Goal: Find specific page/section: Find specific page/section

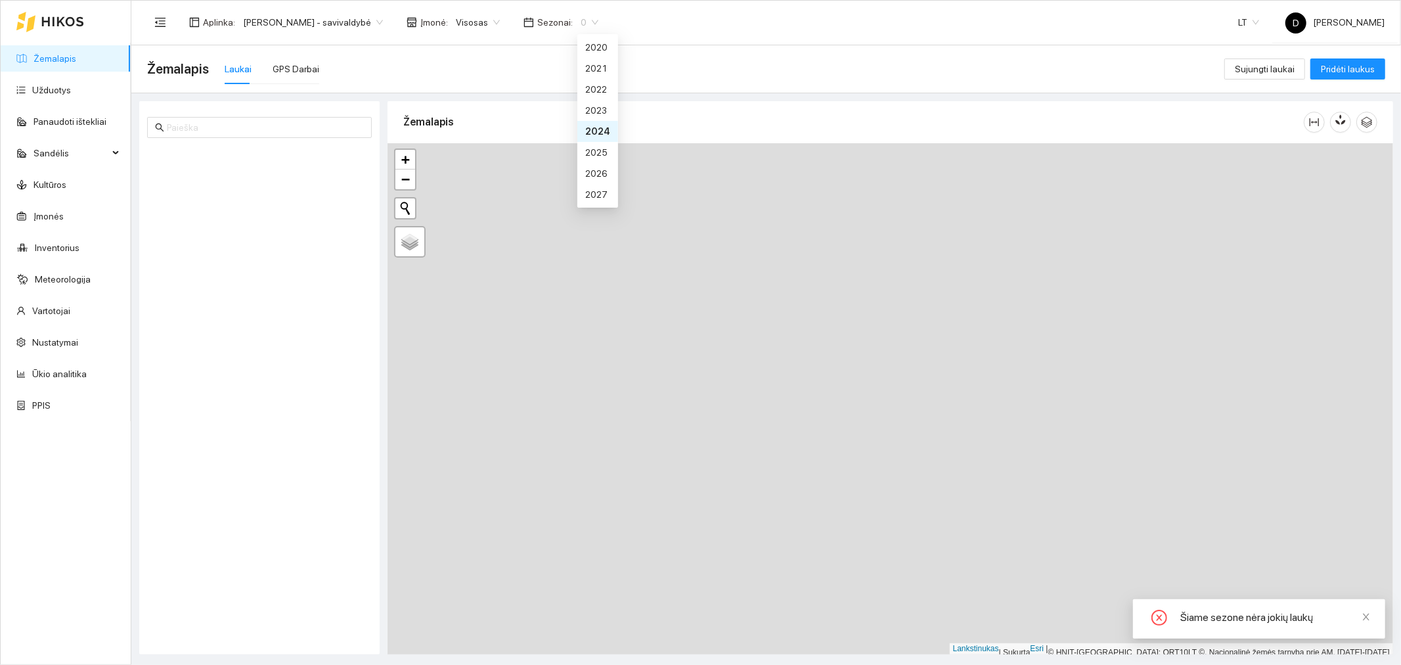
click at [603, 22] on div "0" at bounding box center [590, 22] width 34 height 21
click at [602, 152] on font "2025 m." at bounding box center [602, 152] width 34 height 11
click at [383, 27] on span "[PERSON_NAME] - savivaldybė" at bounding box center [313, 22] width 140 height 20
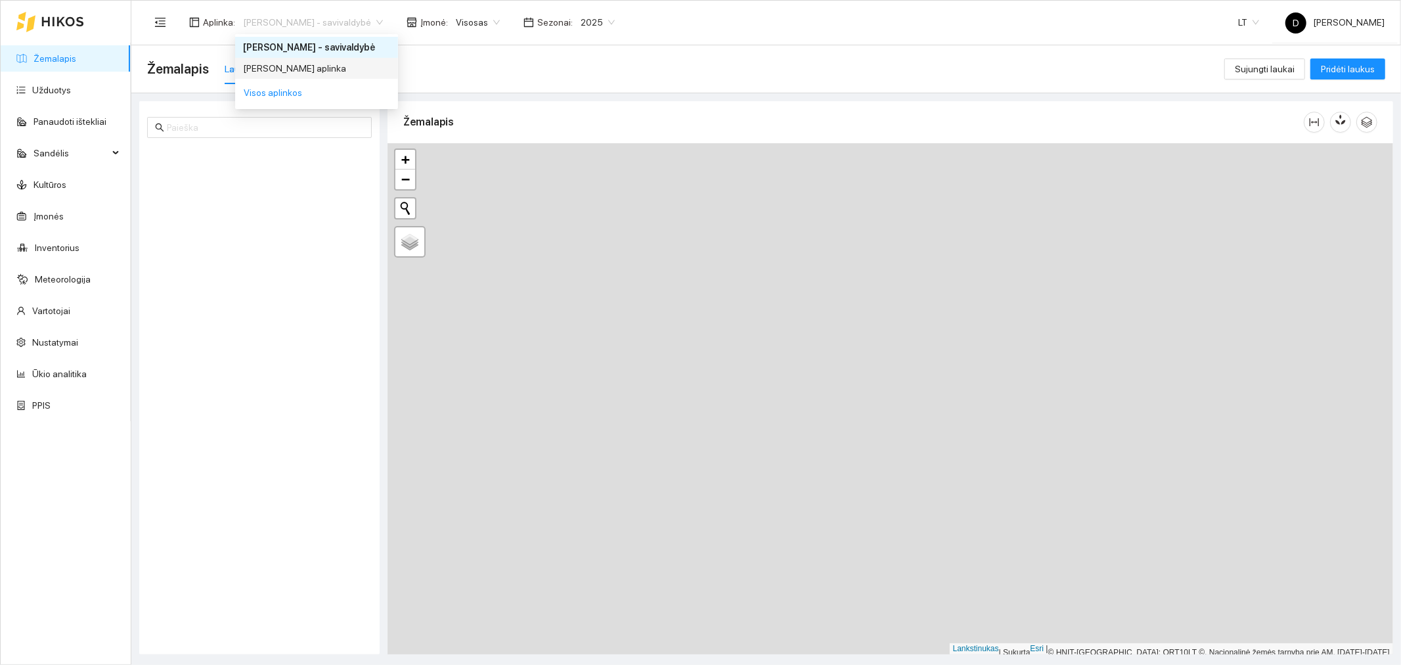
click at [346, 68] on font "[PERSON_NAME] aplinka" at bounding box center [294, 68] width 103 height 11
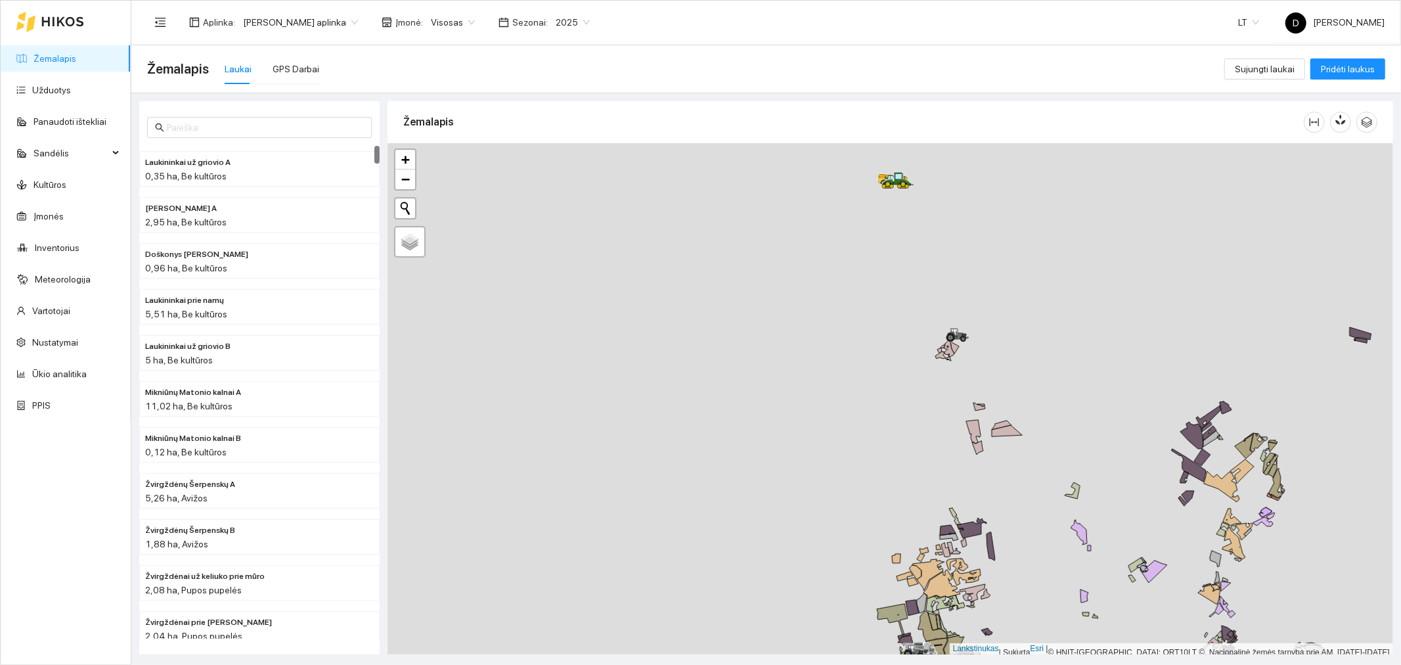
scroll to position [3, 0]
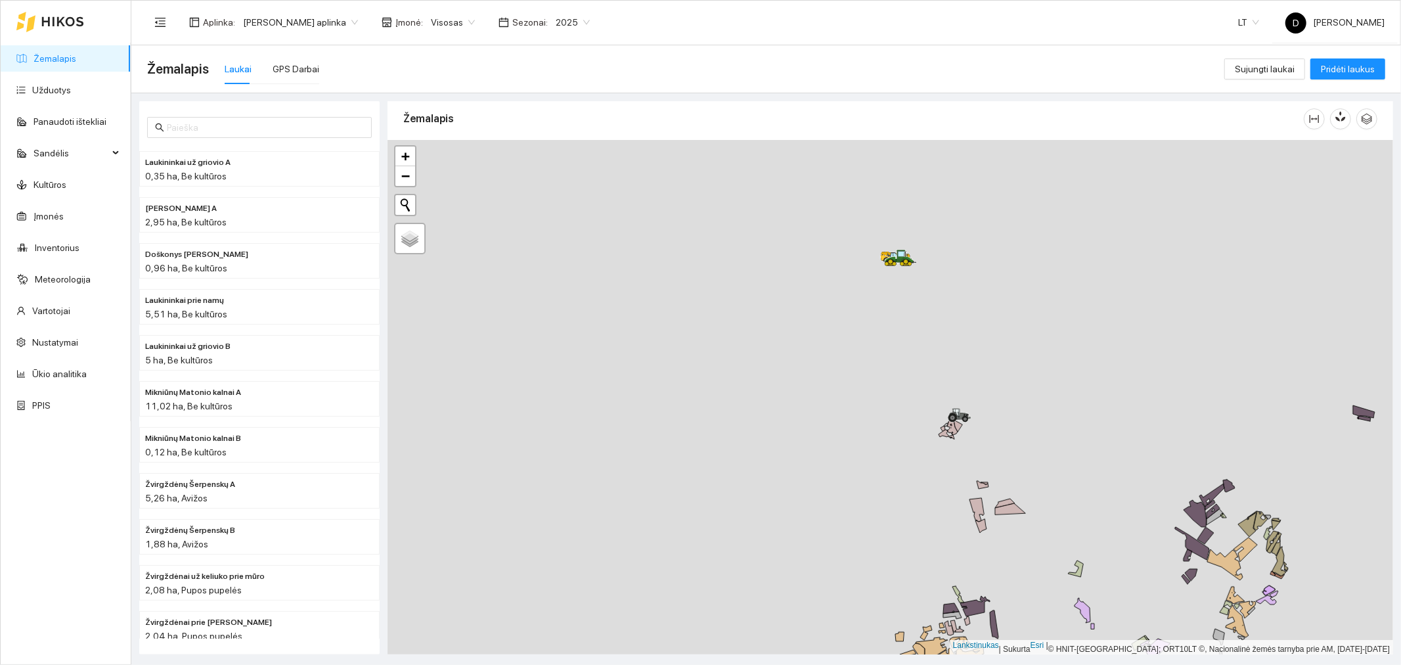
drag, startPoint x: 859, startPoint y: 236, endPoint x: 863, endPoint y: 319, distance: 82.2
click at [863, 318] on div at bounding box center [891, 397] width 1006 height 515
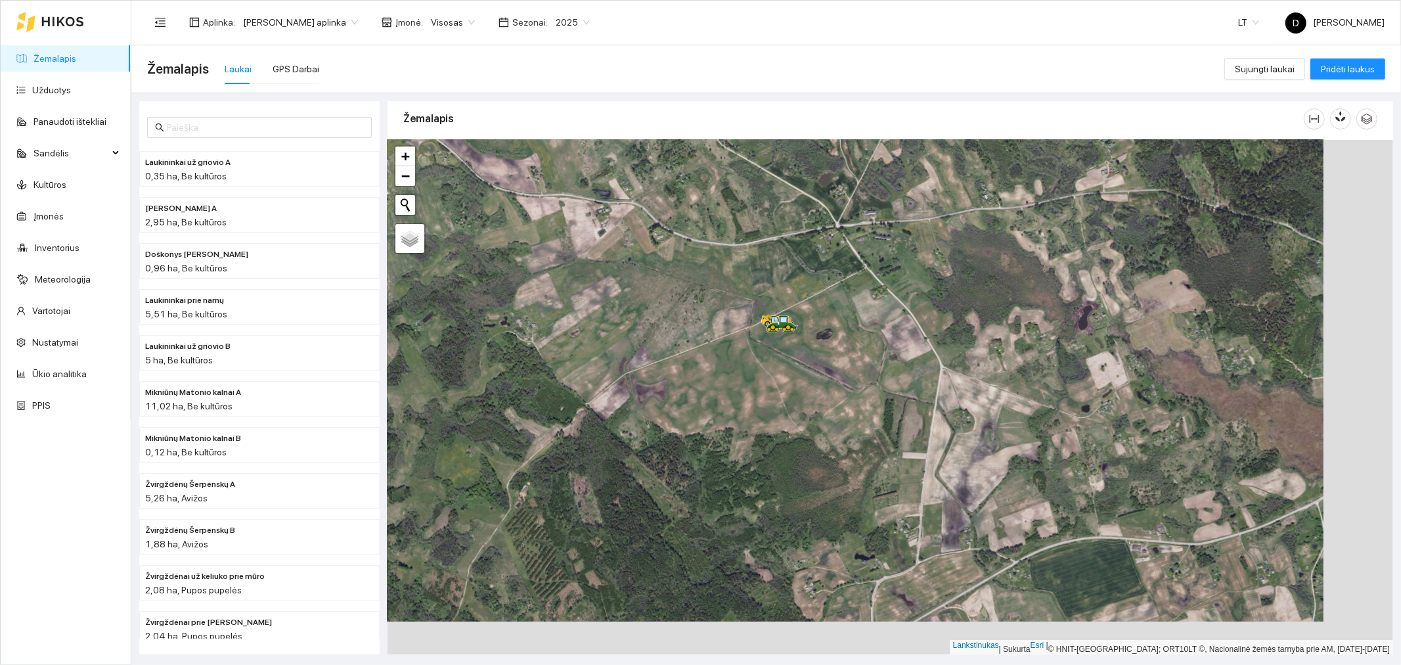
drag, startPoint x: 815, startPoint y: 390, endPoint x: 746, endPoint y: 357, distance: 77.3
click at [746, 357] on div at bounding box center [891, 397] width 1006 height 515
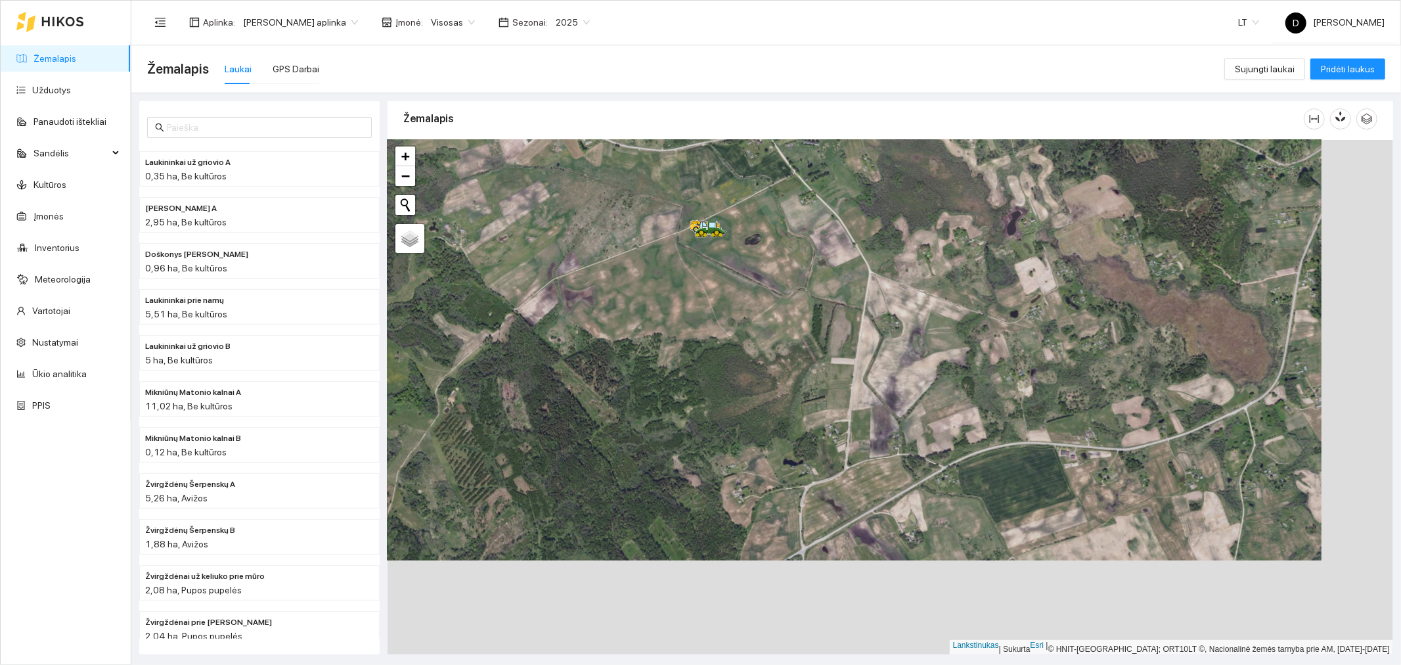
drag, startPoint x: 1107, startPoint y: 539, endPoint x: 1039, endPoint y: 457, distance: 106.4
click at [1039, 457] on div at bounding box center [891, 397] width 1006 height 515
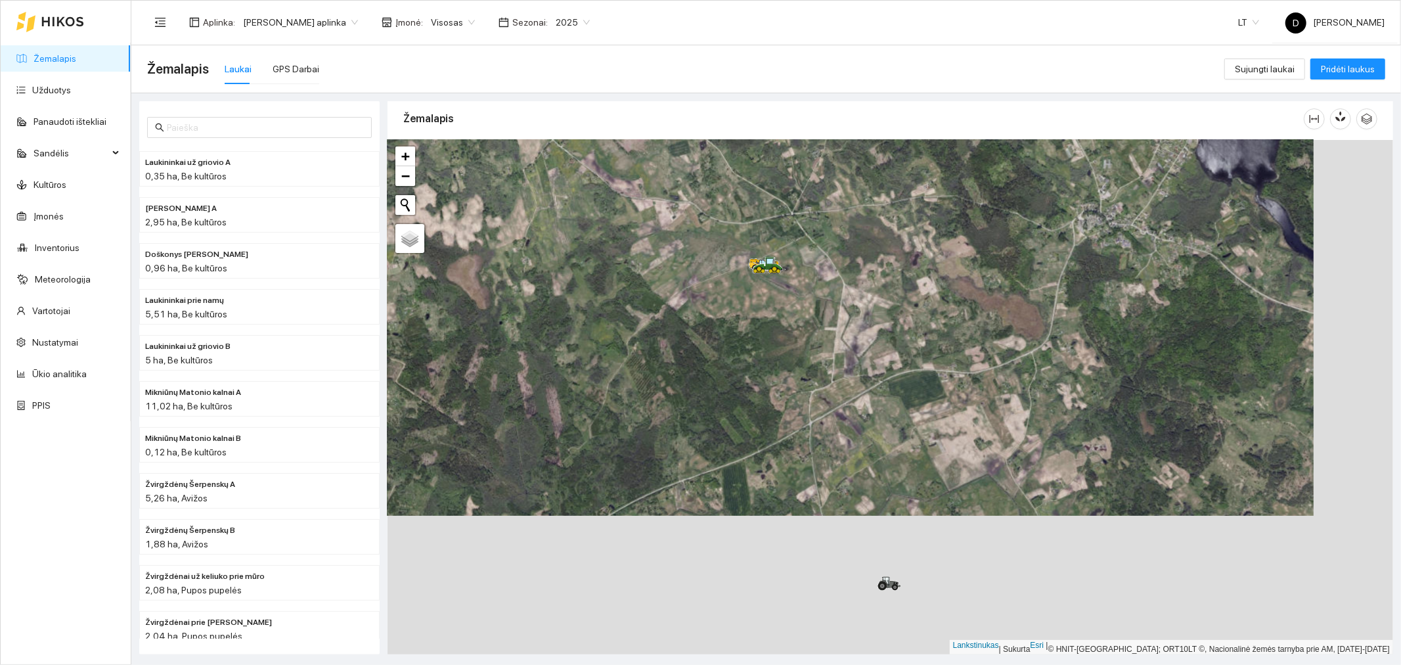
drag, startPoint x: 895, startPoint y: 542, endPoint x: 816, endPoint y: 403, distance: 160.4
click at [816, 403] on div at bounding box center [891, 397] width 1006 height 515
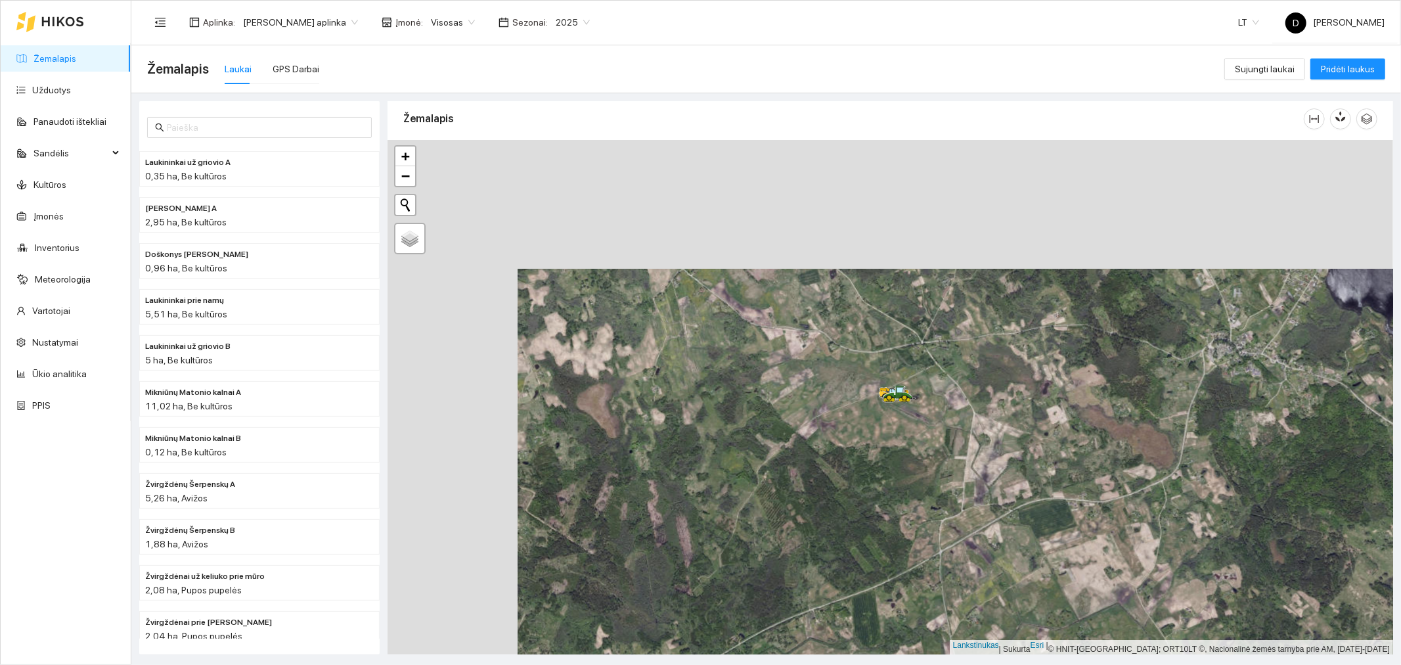
drag, startPoint x: 765, startPoint y: 221, endPoint x: 895, endPoint y: 349, distance: 183.0
click at [895, 349] on div at bounding box center [891, 397] width 1006 height 515
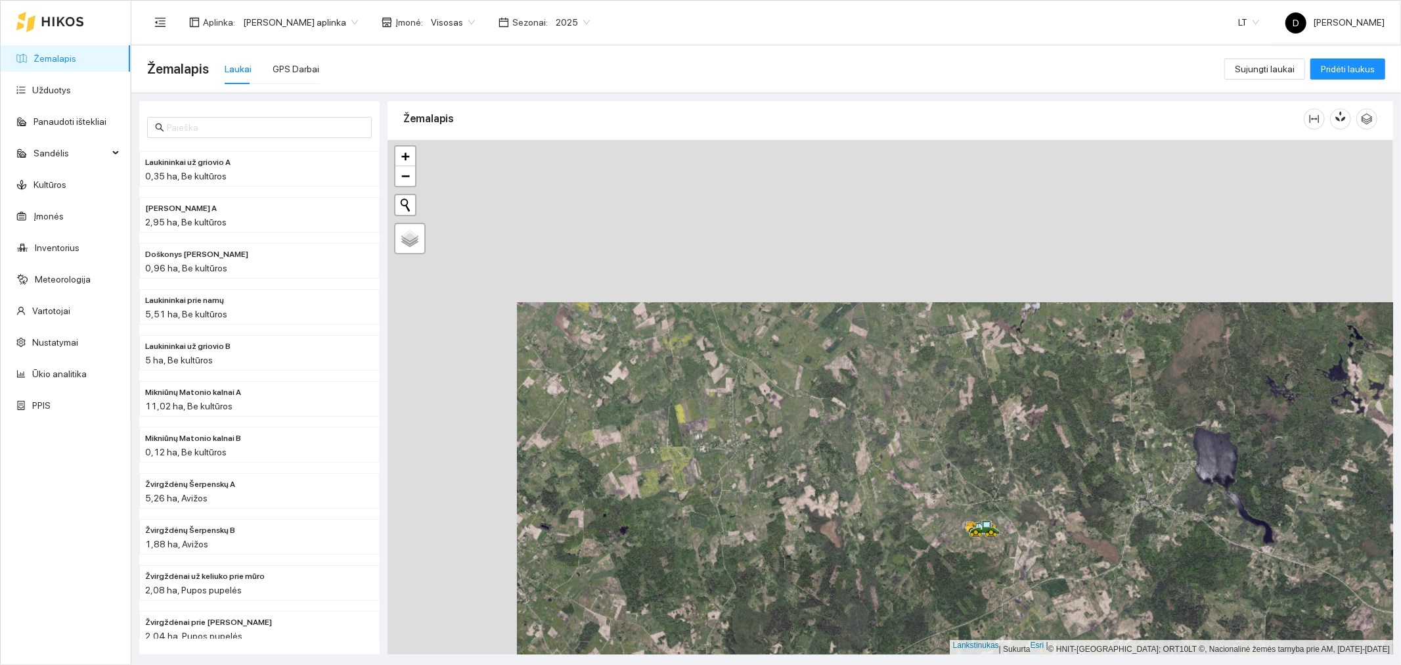
drag, startPoint x: 648, startPoint y: 237, endPoint x: 777, endPoint y: 399, distance: 207.6
click at [777, 399] on div at bounding box center [891, 397] width 1006 height 515
